Goal: Check status: Check status

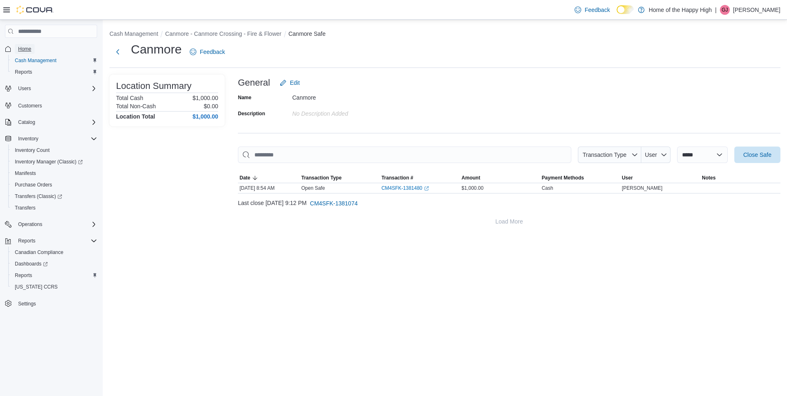
click at [26, 49] on span "Home" at bounding box center [24, 49] width 13 height 7
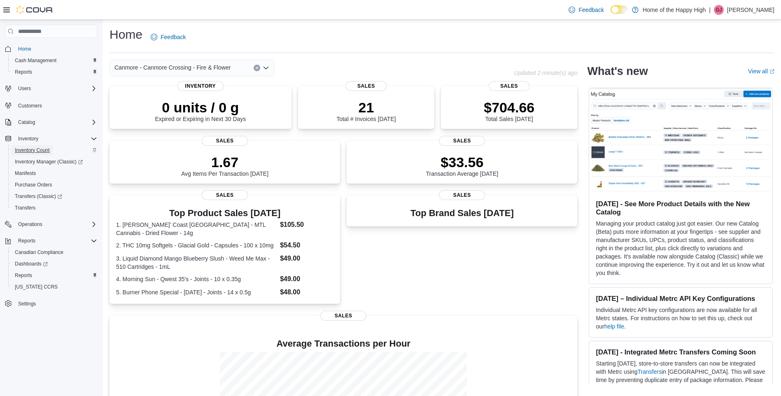
click at [31, 149] on span "Inventory Count" at bounding box center [32, 150] width 35 height 7
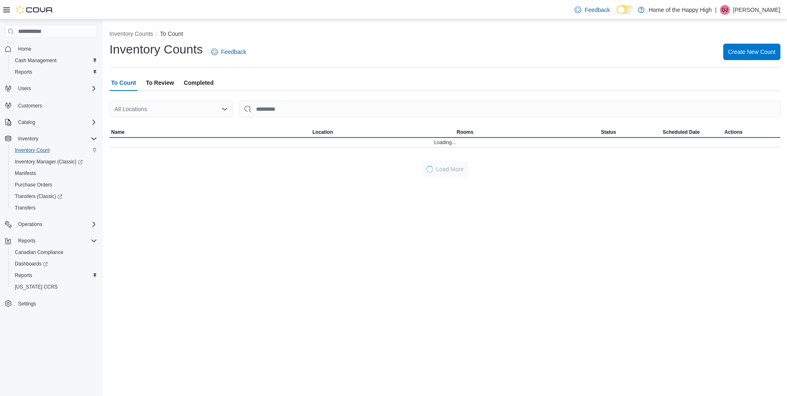
click at [202, 79] on span "Completed" at bounding box center [199, 82] width 30 height 16
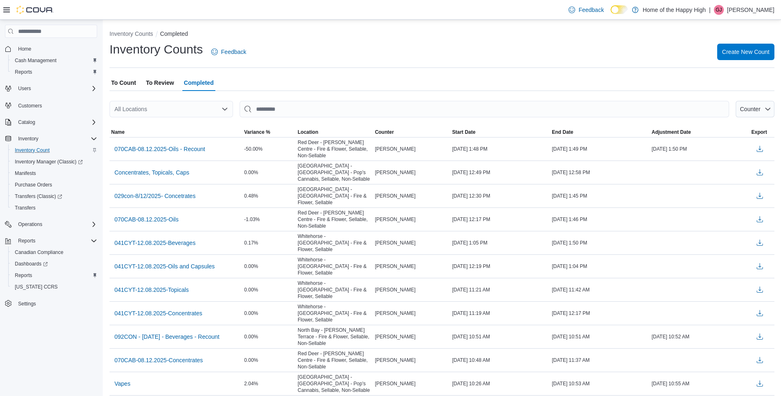
click at [168, 108] on div "All Locations" at bounding box center [170, 109] width 123 height 16
type input "****"
click at [195, 121] on span "Canmore - Canmore Crossing - Fire & Flower" at bounding box center [212, 123] width 116 height 8
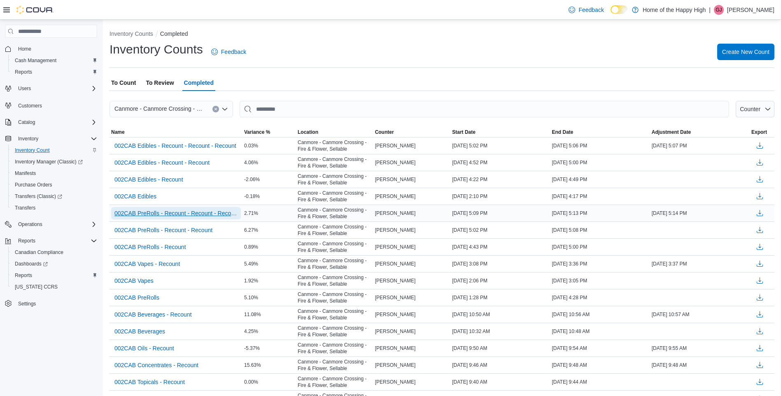
click at [201, 214] on span "002CAB PreRolls - Recount - Recount - Recount" at bounding box center [175, 213] width 123 height 8
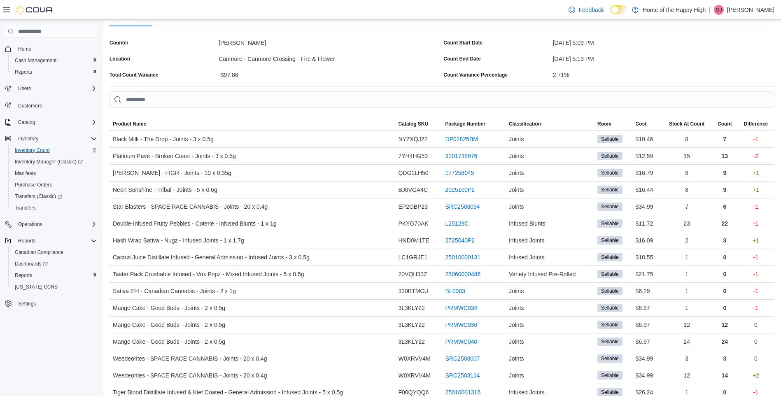
scroll to position [50, 0]
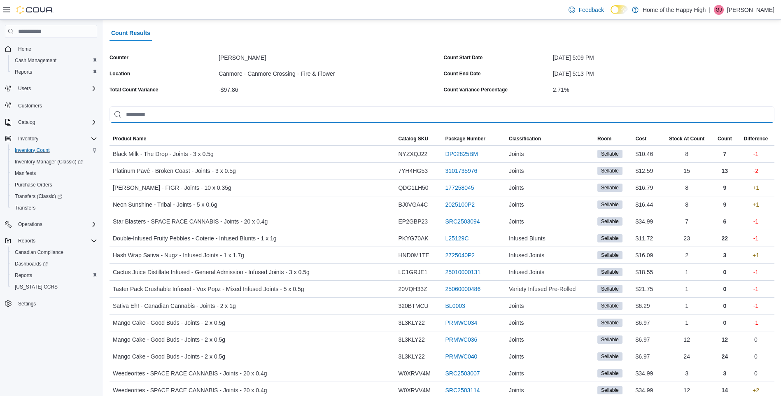
click at [189, 110] on input "This is a search bar. As you type, the results lower in the page will automatic…" at bounding box center [441, 114] width 665 height 16
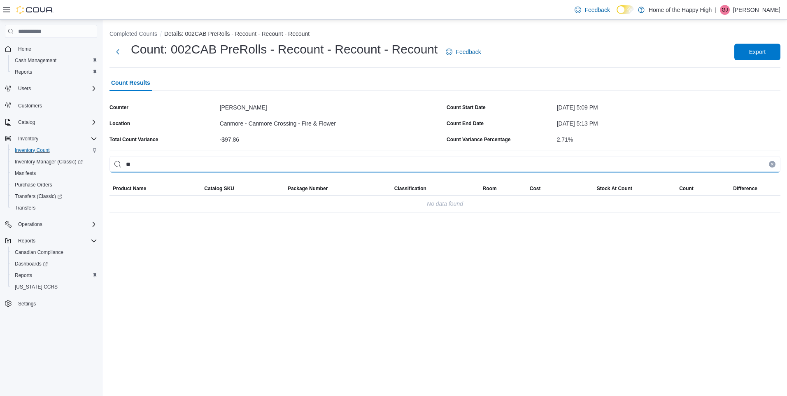
type input "*"
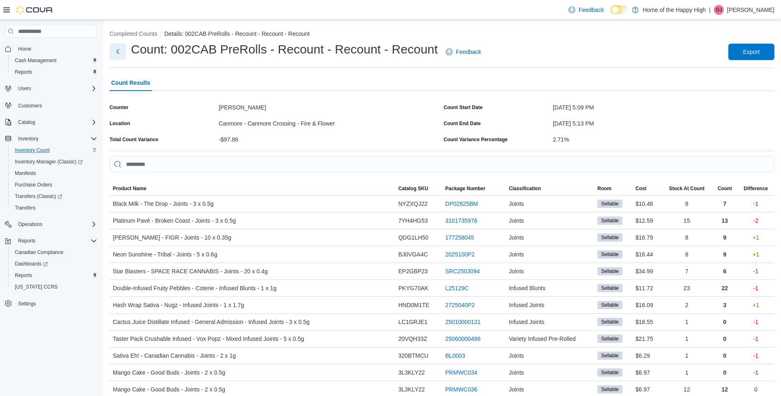
click at [118, 51] on button "Next" at bounding box center [117, 51] width 16 height 16
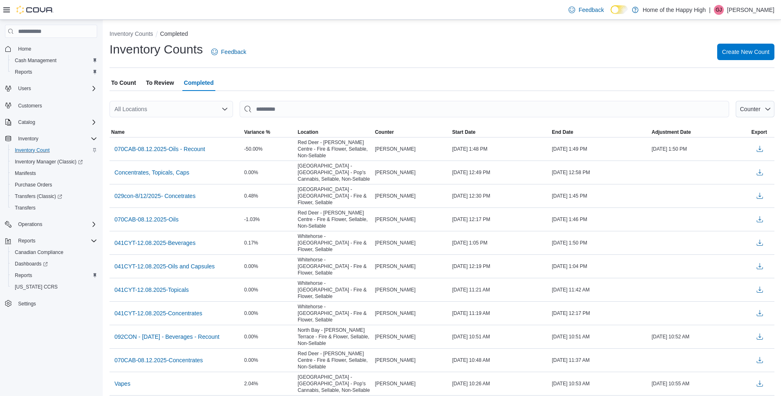
click at [56, 326] on nav "Home Cash Management Reports Users Customers Catalog Inventory Inventory Count …" at bounding box center [51, 185] width 92 height 291
click at [173, 84] on span "To Review" at bounding box center [160, 82] width 28 height 16
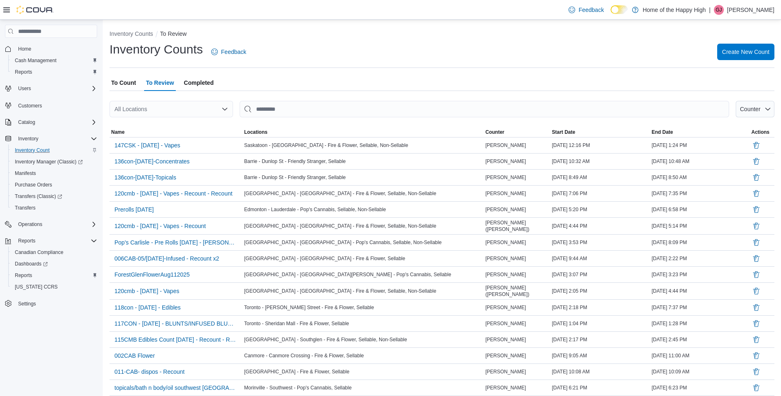
click at [165, 105] on div "All Locations" at bounding box center [170, 109] width 123 height 16
type input "****"
click at [168, 122] on span "Canmore - Canmore Crossing - Fire & Flower" at bounding box center [212, 123] width 116 height 8
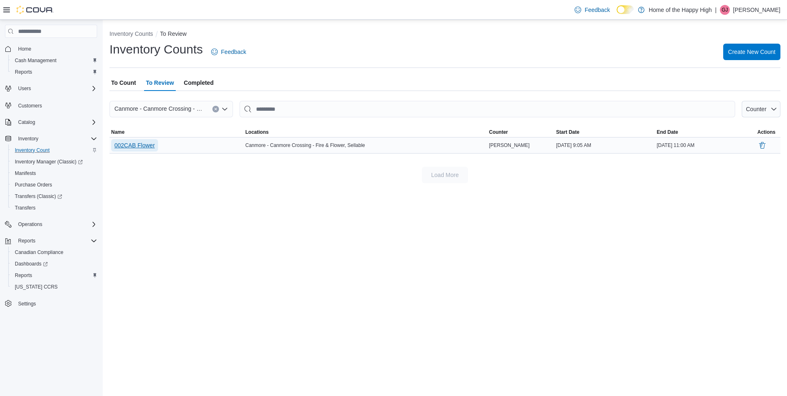
click at [140, 144] on span "002CAB Flower" at bounding box center [134, 145] width 40 height 8
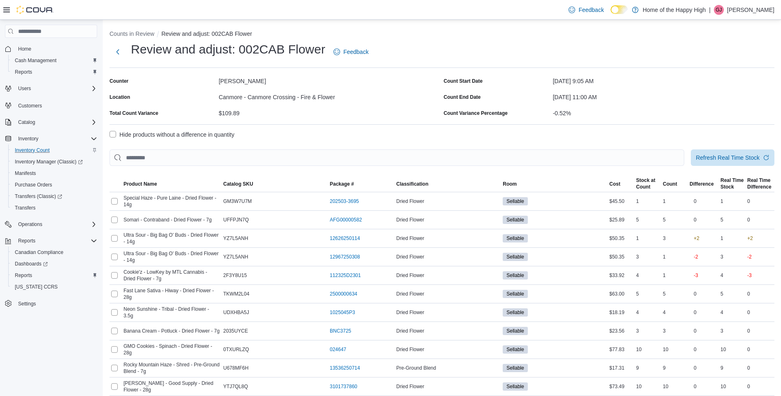
click at [112, 134] on label "Hide products without a difference in quantity" at bounding box center [171, 135] width 125 height 10
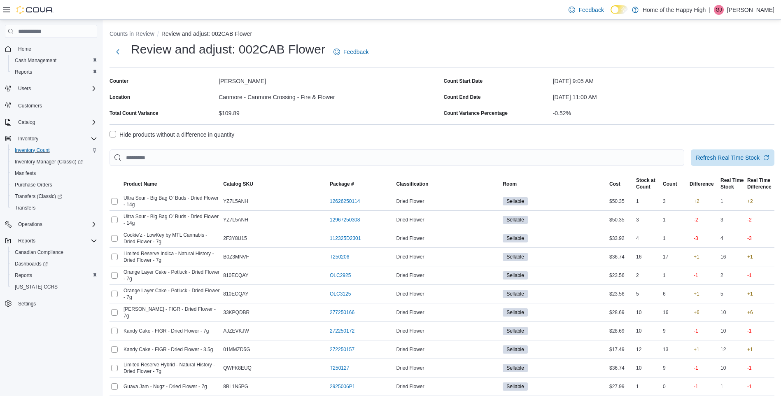
click at [756, 7] on p "[PERSON_NAME]" at bounding box center [750, 10] width 47 height 10
click at [723, 80] on span "Sign Out" at bounding box center [721, 81] width 22 height 8
